Goal: Obtain resource: Obtain resource

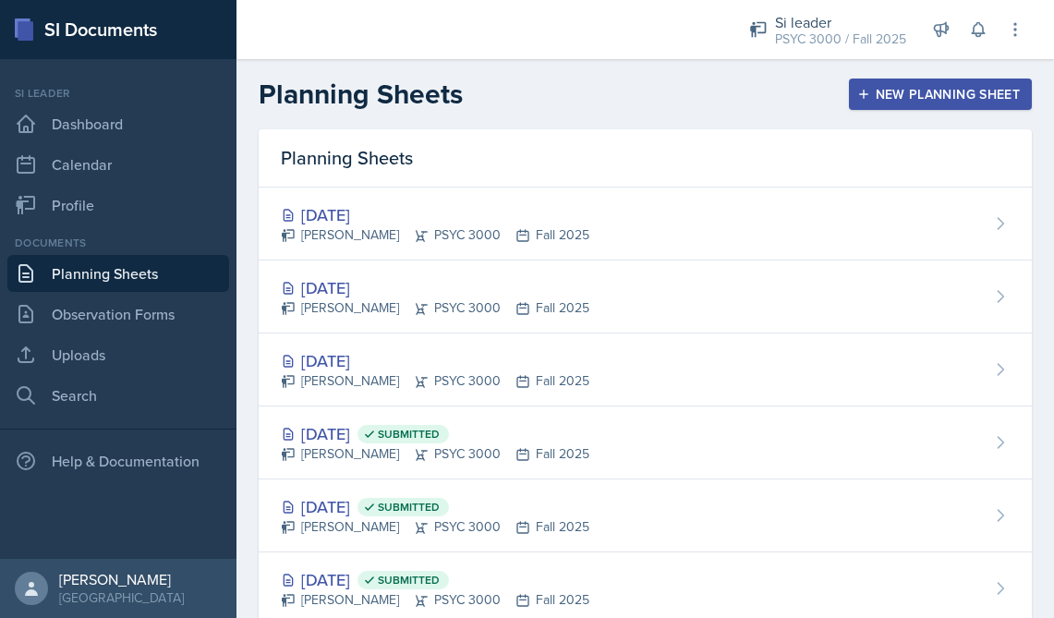
scroll to position [49, 0]
click at [982, 39] on button at bounding box center [977, 29] width 33 height 33
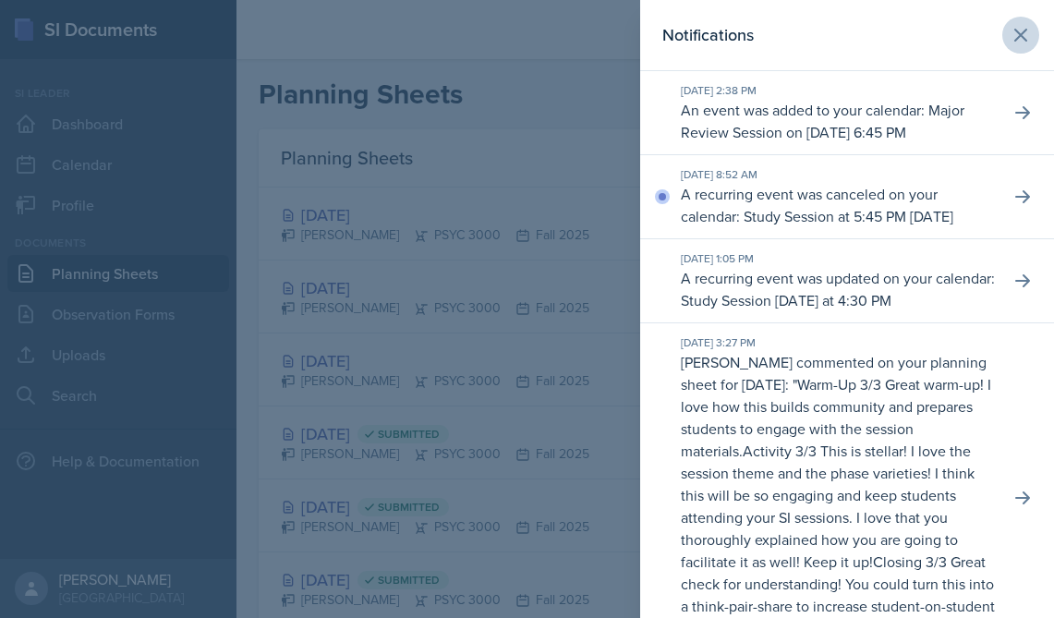
click at [1028, 37] on icon at bounding box center [1020, 35] width 22 height 22
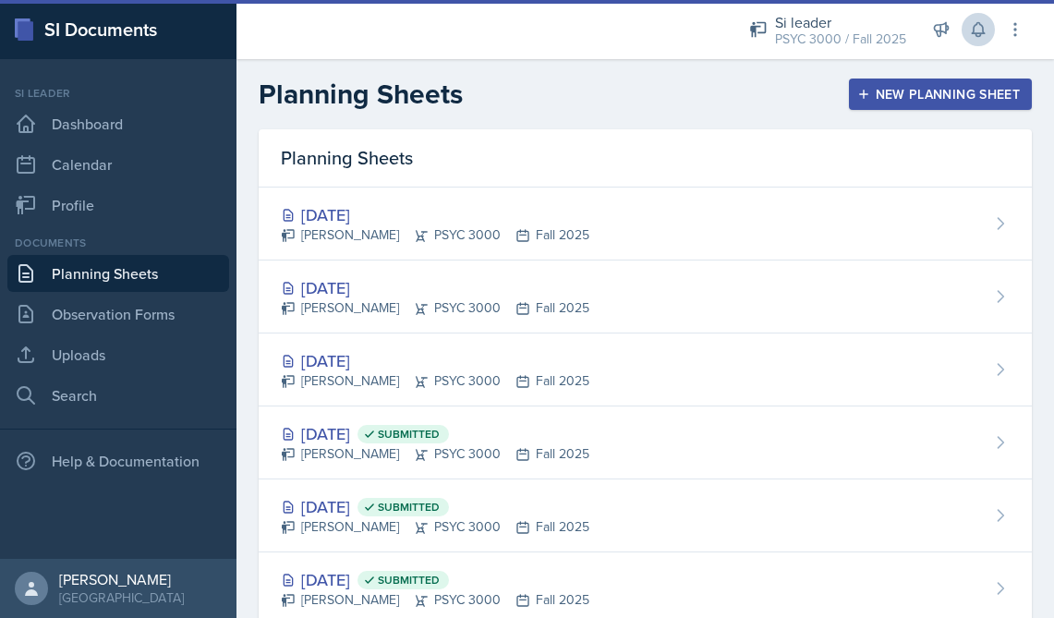
click at [988, 35] on button at bounding box center [977, 29] width 33 height 33
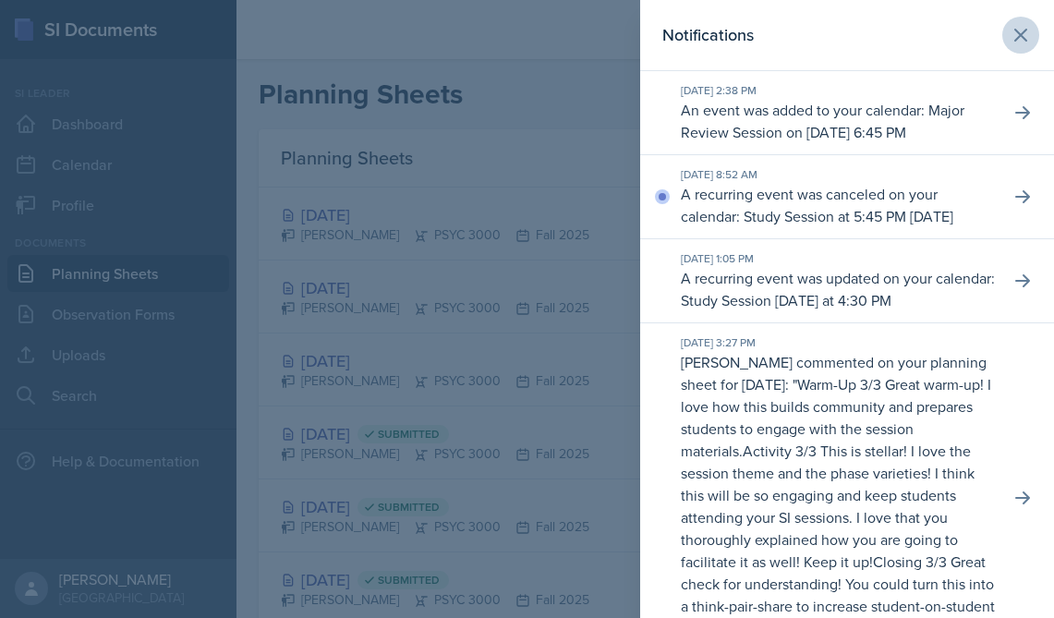
click at [1021, 28] on icon at bounding box center [1020, 35] width 22 height 22
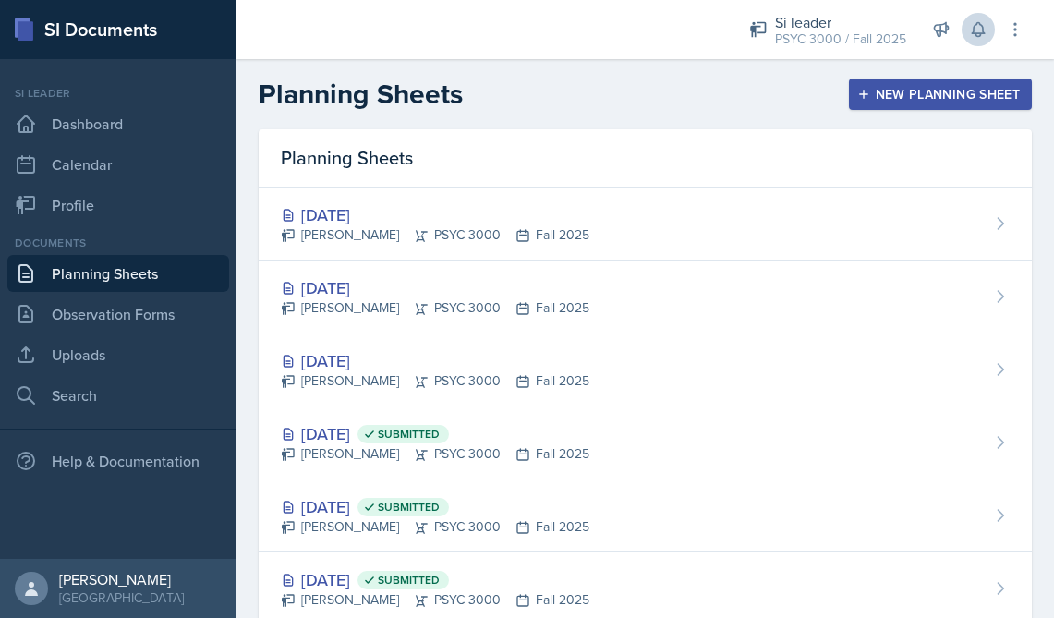
click at [982, 40] on button at bounding box center [977, 29] width 33 height 33
